Goal: Navigation & Orientation: Find specific page/section

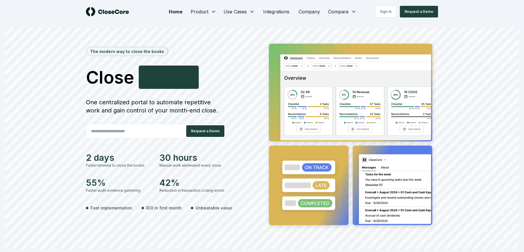
click at [142, 129] on input "email" at bounding box center [133, 131] width 95 height 12
type input "**********"
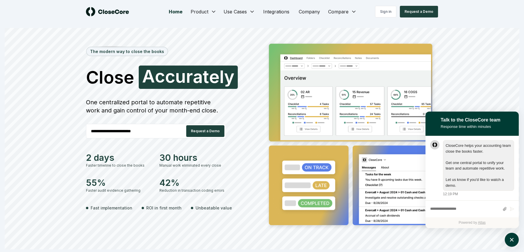
scroll to position [0, 0]
click at [390, 7] on link "Sign in" at bounding box center [385, 12] width 21 height 12
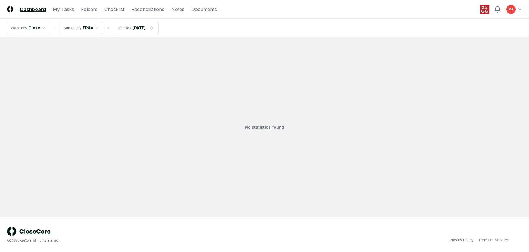
click at [85, 27] on html "CloseCore Dashboard My Tasks Folders Checklist Reconciliations Notes Documents …" at bounding box center [264, 126] width 529 height 252
click at [92, 10] on link "Folders" at bounding box center [89, 9] width 16 height 7
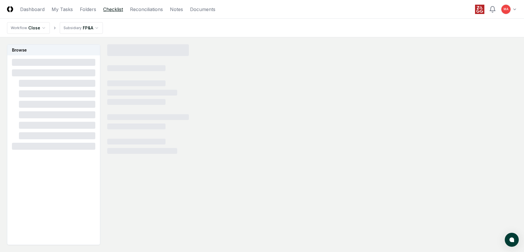
click at [109, 9] on link "Checklist" at bounding box center [113, 9] width 20 height 7
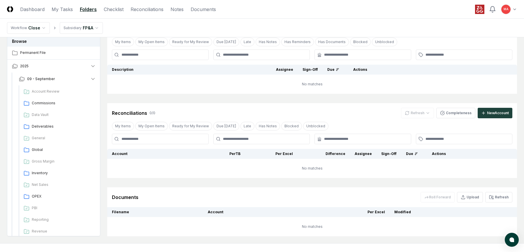
scroll to position [91, 0]
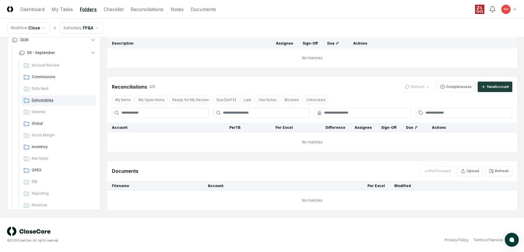
click at [40, 102] on span "Deliverables" at bounding box center [63, 100] width 62 height 5
